Goal: Navigation & Orientation: Go to known website

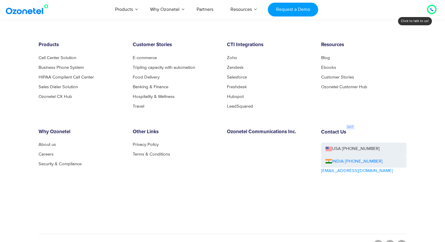
scroll to position [3211, 0]
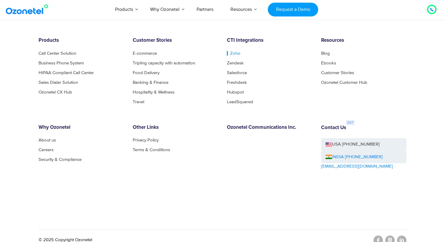
click at [235, 52] on link "Zoho" at bounding box center [234, 53] width 14 height 4
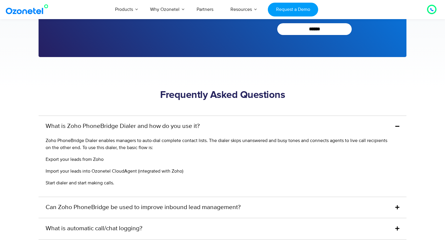
scroll to position [1385, 0]
